Goal: Transaction & Acquisition: Purchase product/service

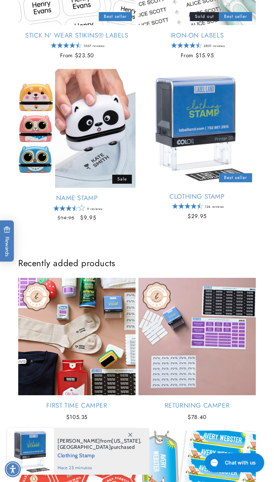
click at [108, 194] on link "Name Stamp" at bounding box center [76, 198] width 117 height 8
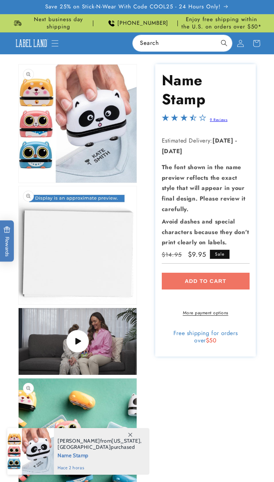
click at [209, 281] on div "Add to cart More payment options This item is a recurring or deferred purchase.…" at bounding box center [206, 294] width 88 height 43
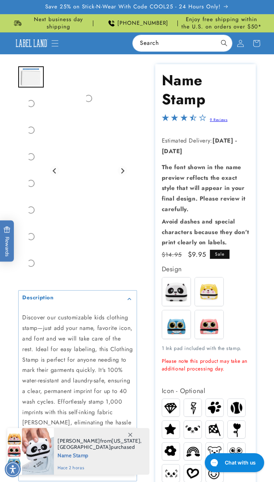
scroll to position [243, 0]
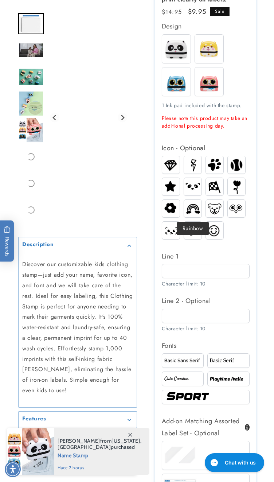
click at [195, 165] on img at bounding box center [192, 164] width 17 height 17
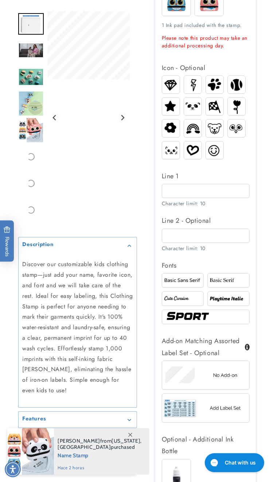
scroll to position [437, 0]
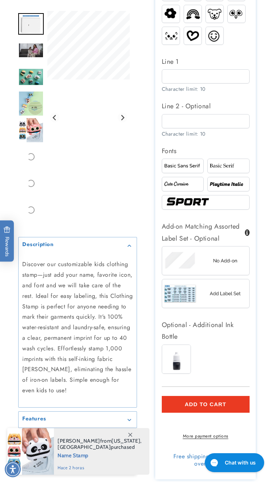
click at [212, 403] on button "Add to cart" at bounding box center [206, 404] width 88 height 17
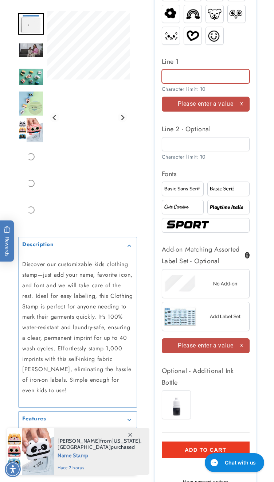
click at [196, 81] on input "Line 1" at bounding box center [206, 76] width 88 height 14
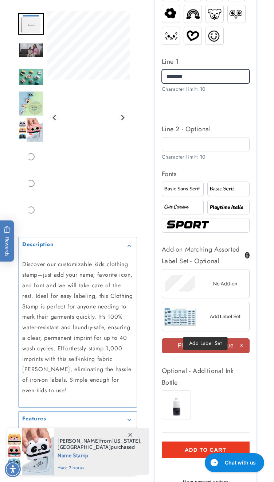
type input "*******"
click at [187, 318] on img at bounding box center [205, 316] width 87 height 22
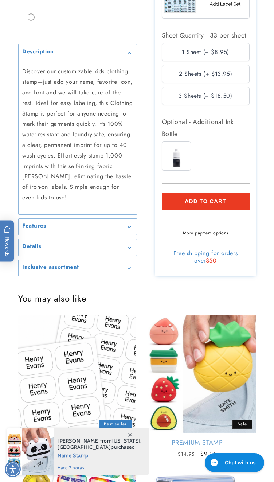
scroll to position [729, 0]
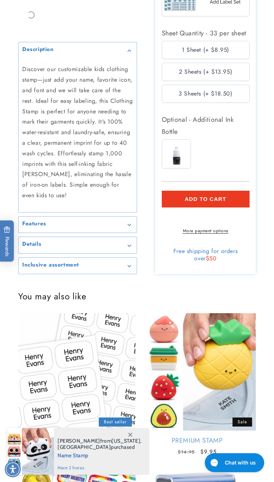
click at [204, 195] on button "Add to cart" at bounding box center [206, 199] width 88 height 17
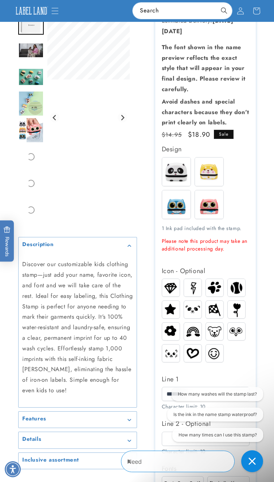
scroll to position [0, 0]
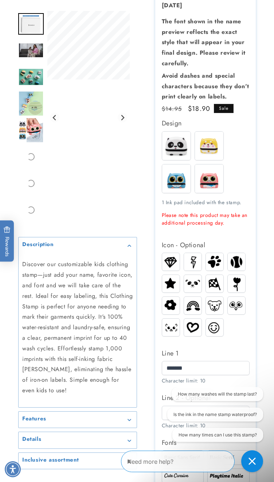
click at [180, 185] on img at bounding box center [176, 178] width 28 height 28
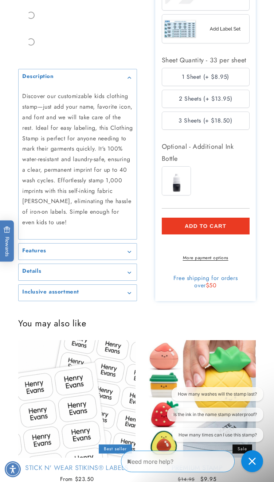
scroll to position [777, 0]
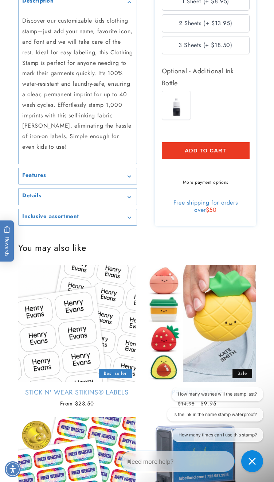
click at [211, 154] on span "ADD TO CART" at bounding box center [206, 150] width 42 height 7
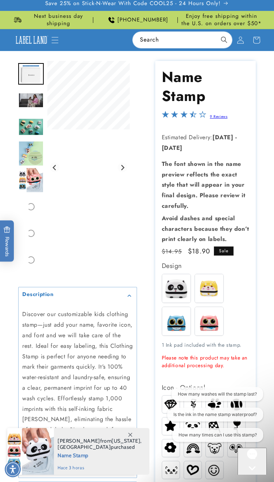
scroll to position [0, 0]
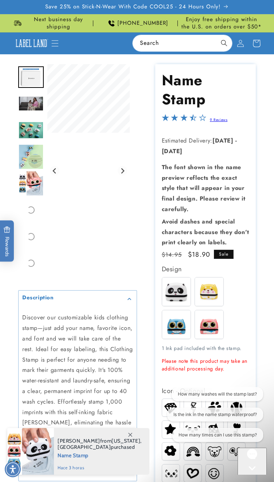
click at [254, 40] on icon at bounding box center [256, 43] width 7 height 7
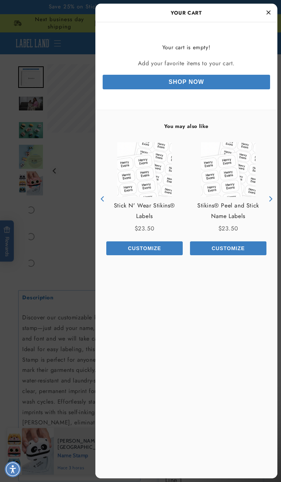
click at [156, 257] on div "Stick N' Wear Stikins® Labels Price $23.50 Customize" at bounding box center [145, 199] width 84 height 128
click at [73, 160] on div at bounding box center [140, 241] width 281 height 482
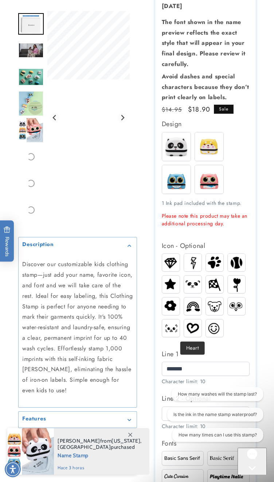
scroll to position [292, 0]
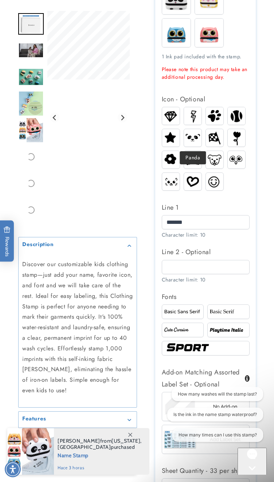
click at [195, 139] on img at bounding box center [192, 137] width 17 height 13
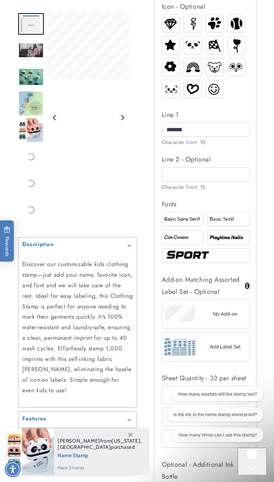
scroll to position [388, 0]
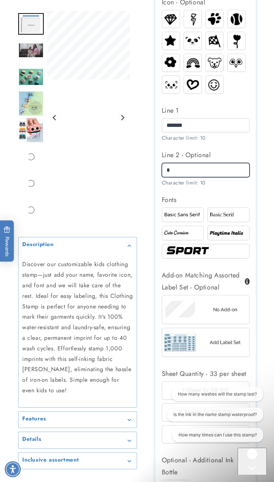
click at [188, 175] on input "*" at bounding box center [206, 170] width 88 height 14
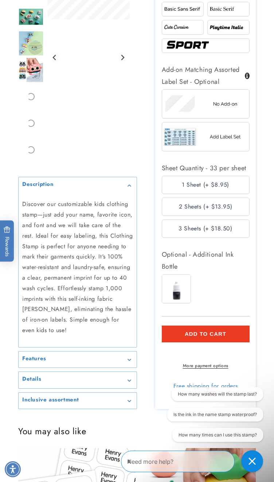
scroll to position [680, 0]
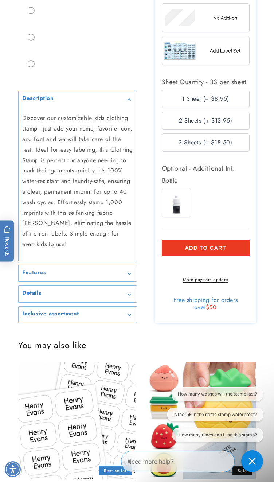
type input "***"
click at [212, 251] on span "ADD TO CART" at bounding box center [206, 248] width 42 height 7
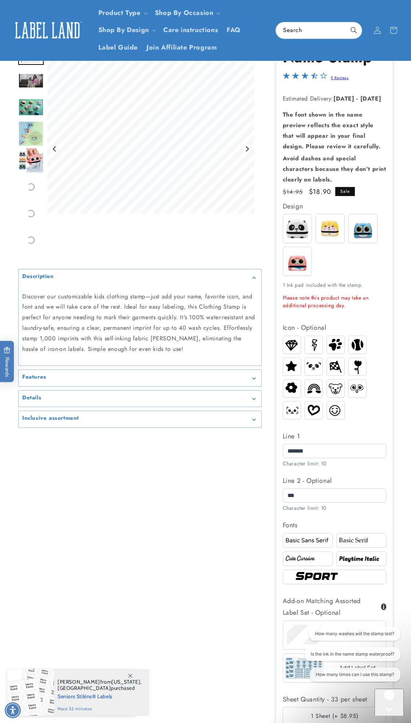
scroll to position [9, 0]
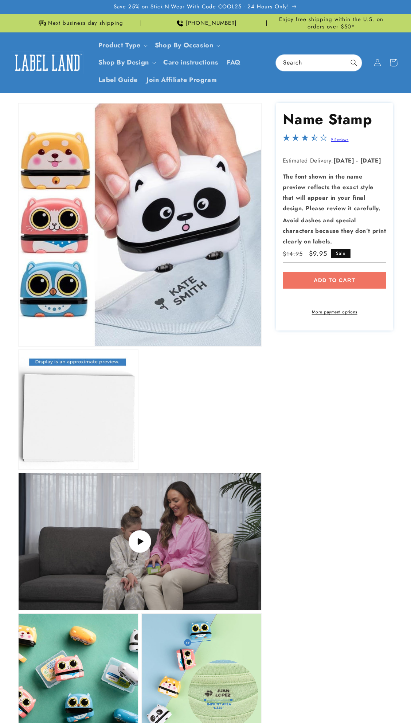
click at [398, 63] on icon at bounding box center [393, 62] width 17 height 17
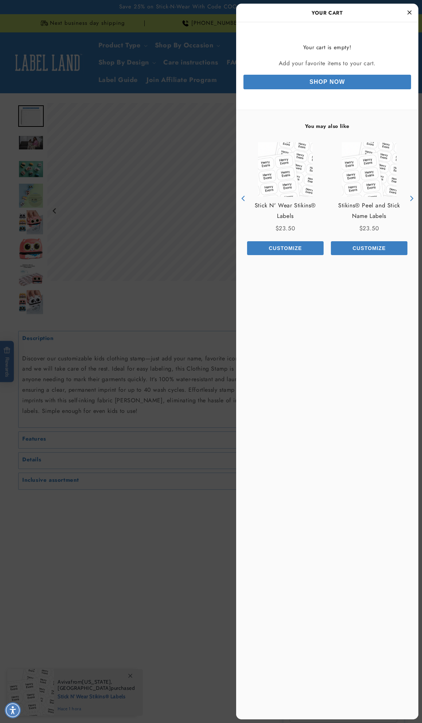
click at [203, 79] on div at bounding box center [211, 361] width 422 height 723
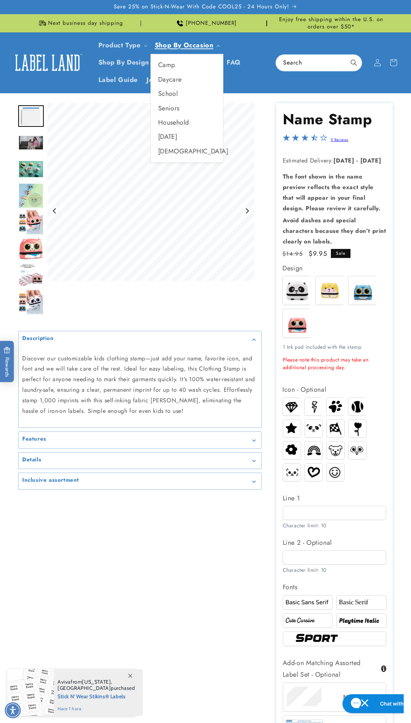
click at [183, 42] on span "Shop By Occasion" at bounding box center [184, 45] width 59 height 8
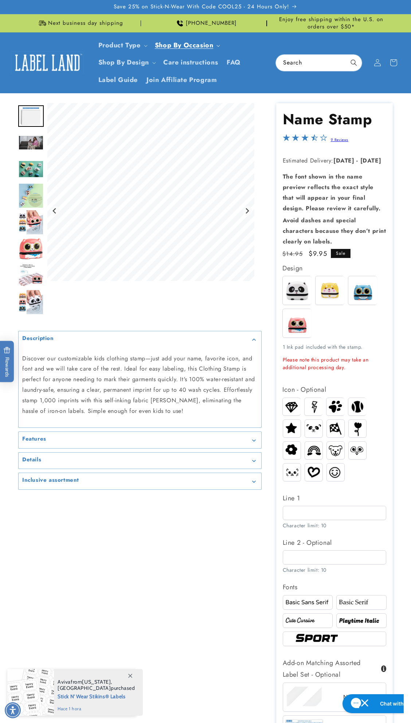
click at [180, 50] on span "Shop By Occasion" at bounding box center [184, 45] width 59 height 8
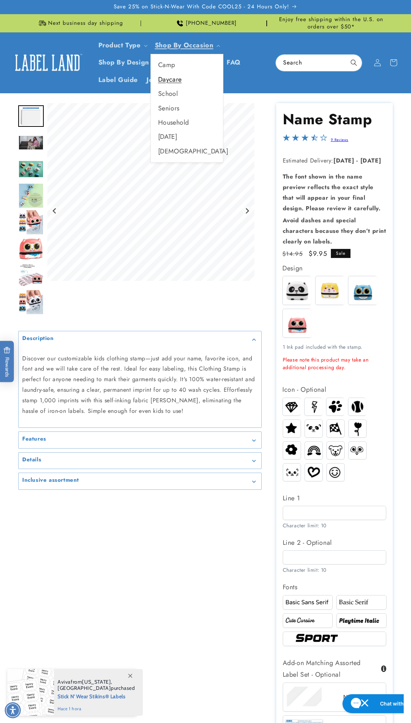
click at [175, 77] on link "Daycare" at bounding box center [187, 80] width 72 height 14
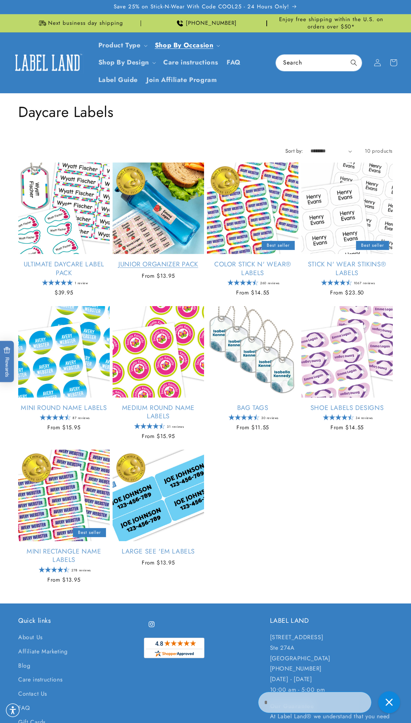
click at [172, 260] on link "Junior Organizer Pack" at bounding box center [158, 264] width 91 height 8
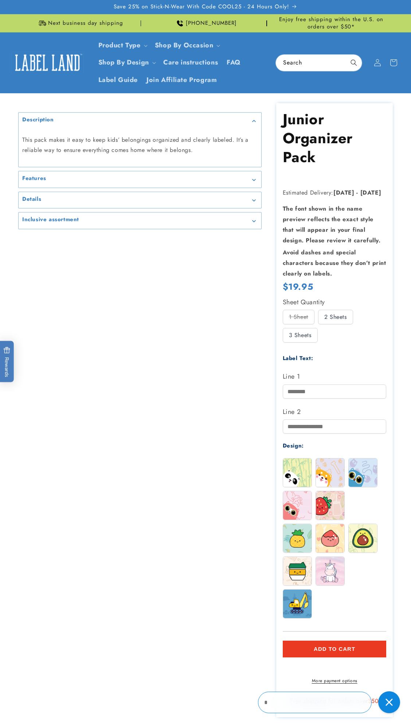
click at [358, 361] on div "Label Text:" at bounding box center [335, 358] width 104 height 10
